Goal: Navigation & Orientation: Find specific page/section

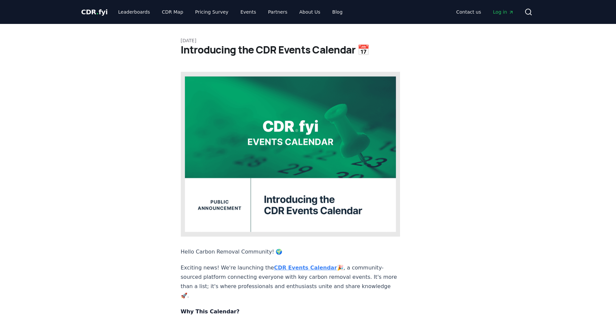
click at [298, 264] on strong "CDR Events Calendar" at bounding box center [305, 267] width 63 height 6
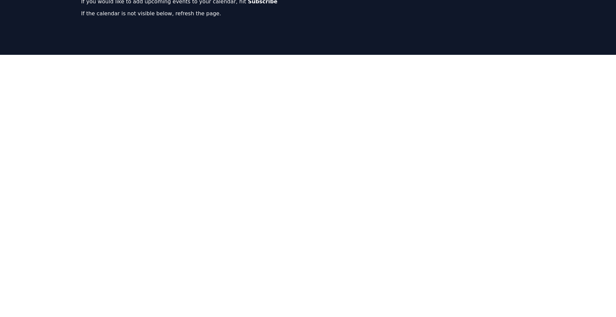
scroll to position [55, 0]
